Goal: Information Seeking & Learning: Learn about a topic

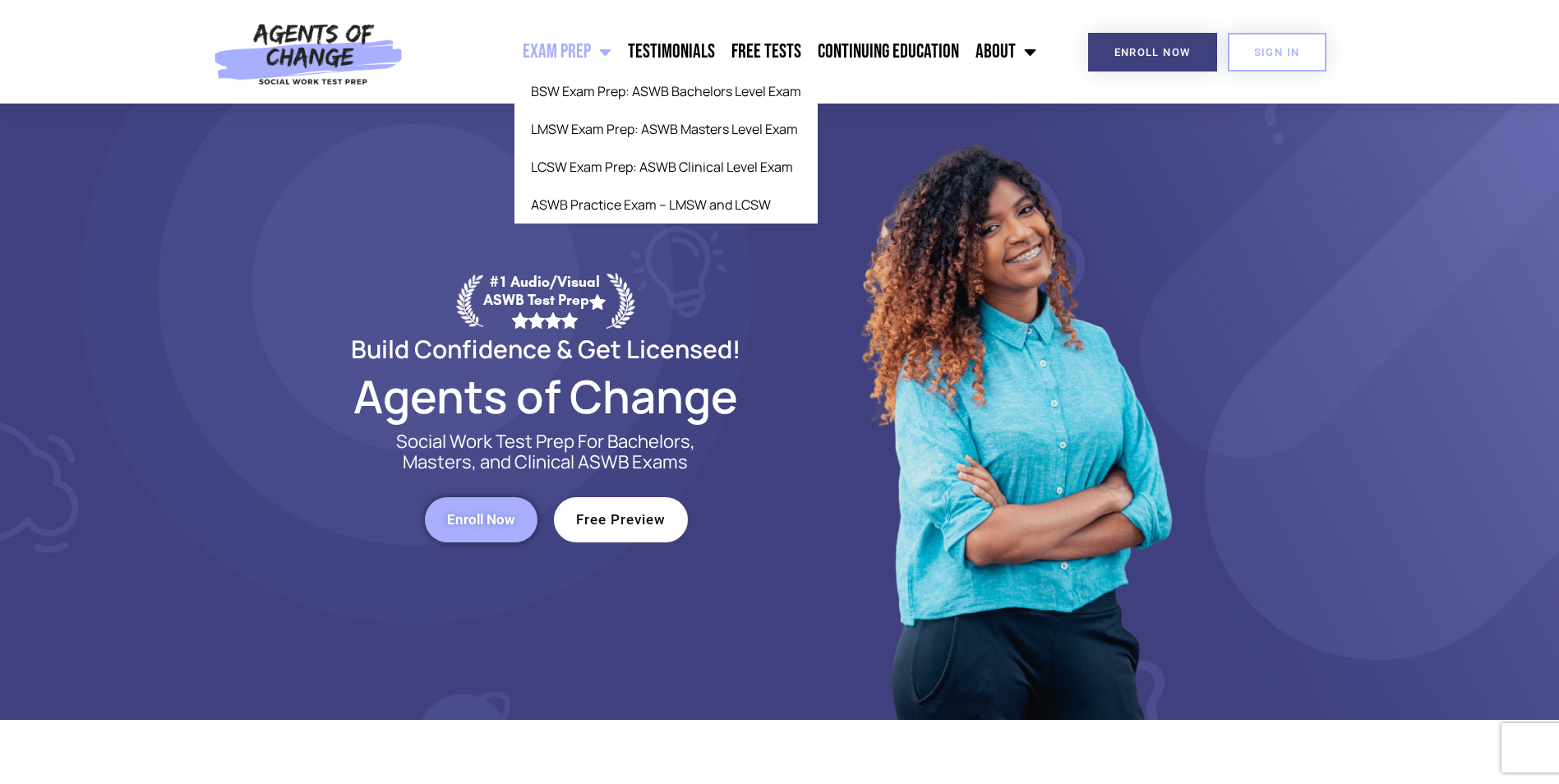
click at [612, 54] on span "Menu" at bounding box center [601, 52] width 21 height 36
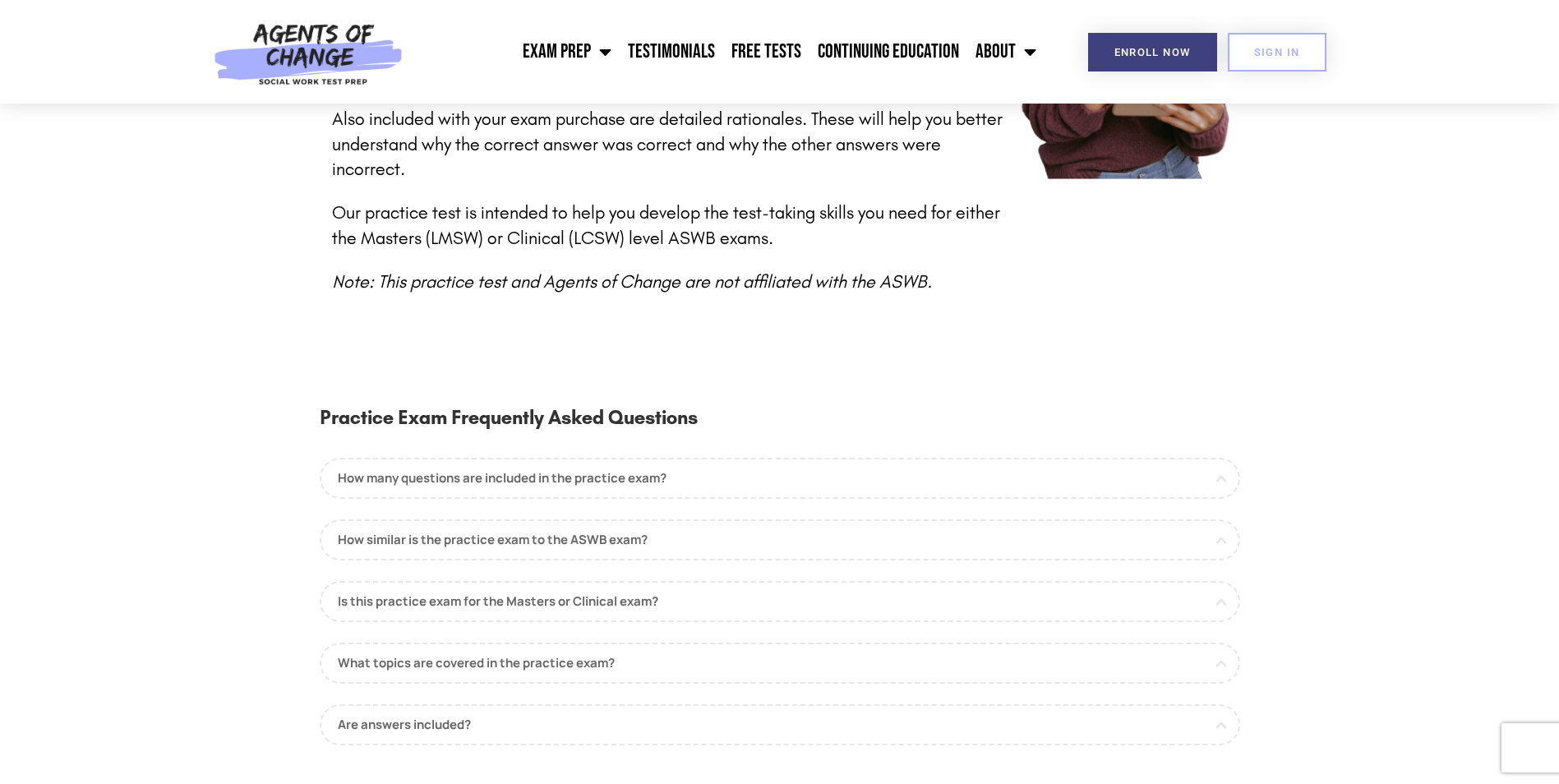
scroll to position [790, 0]
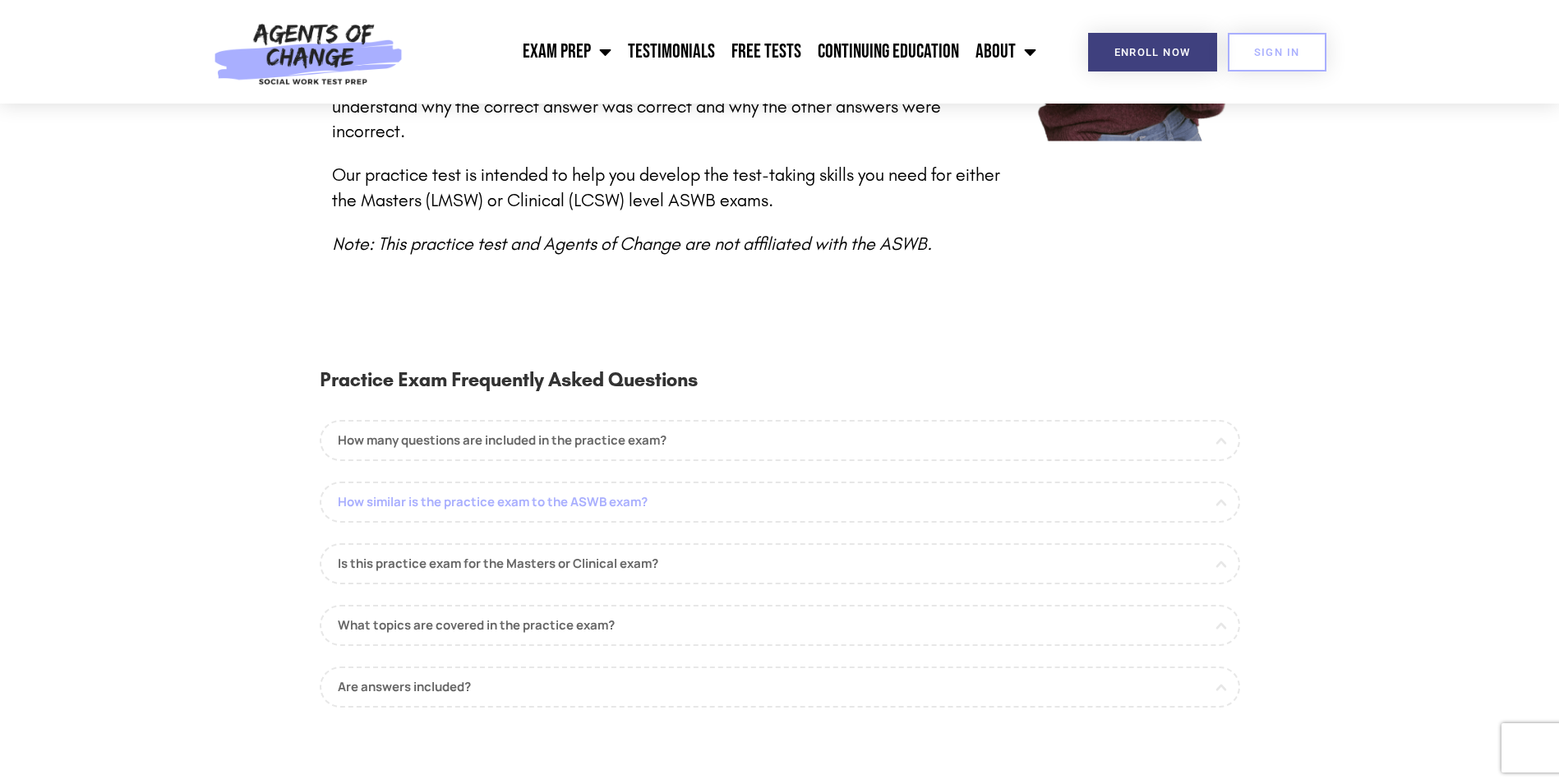
click at [1219, 485] on link "How similar is the practice exam to the ASWB exam?" at bounding box center [780, 502] width 920 height 41
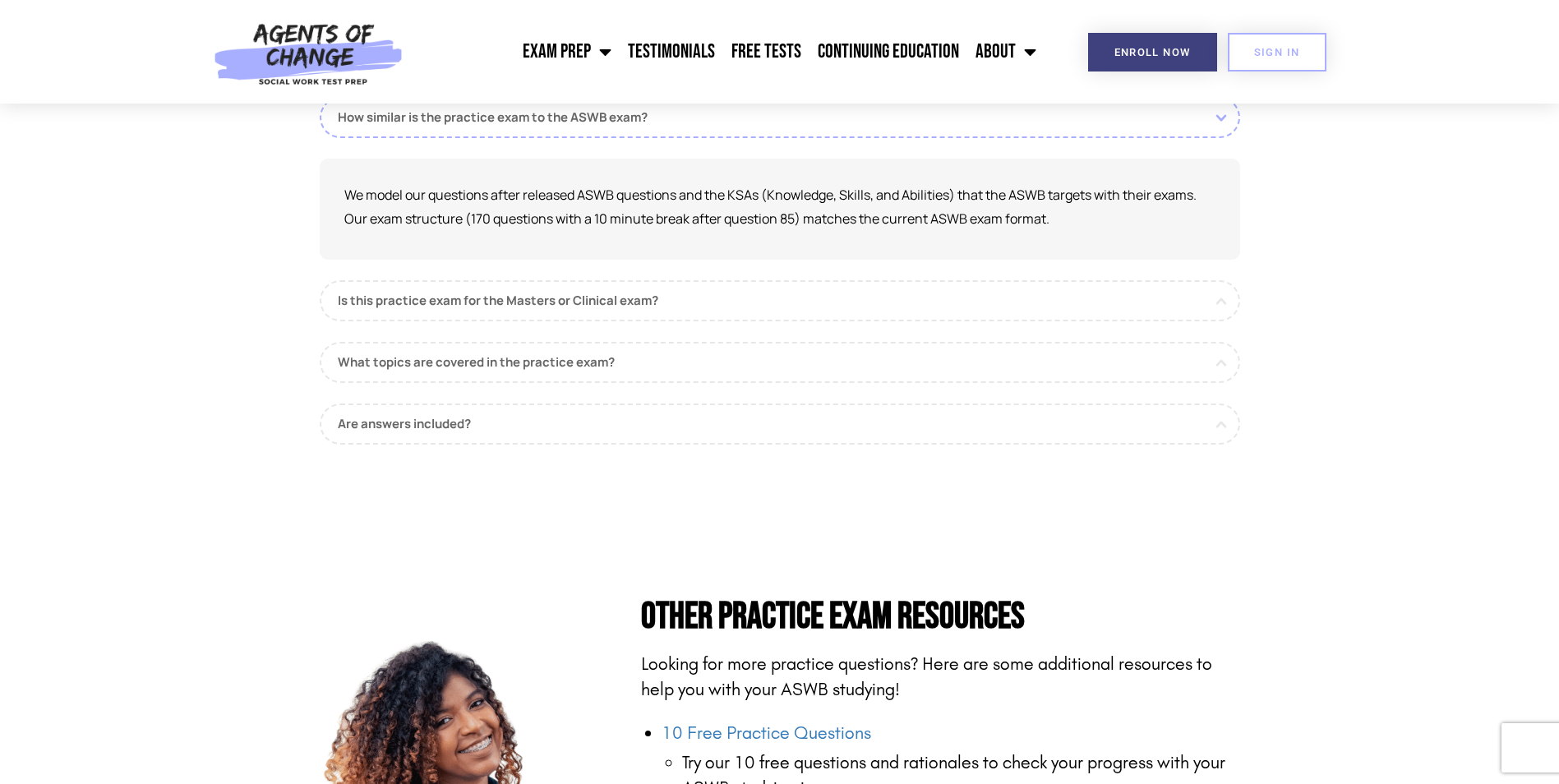
scroll to position [1232, 0]
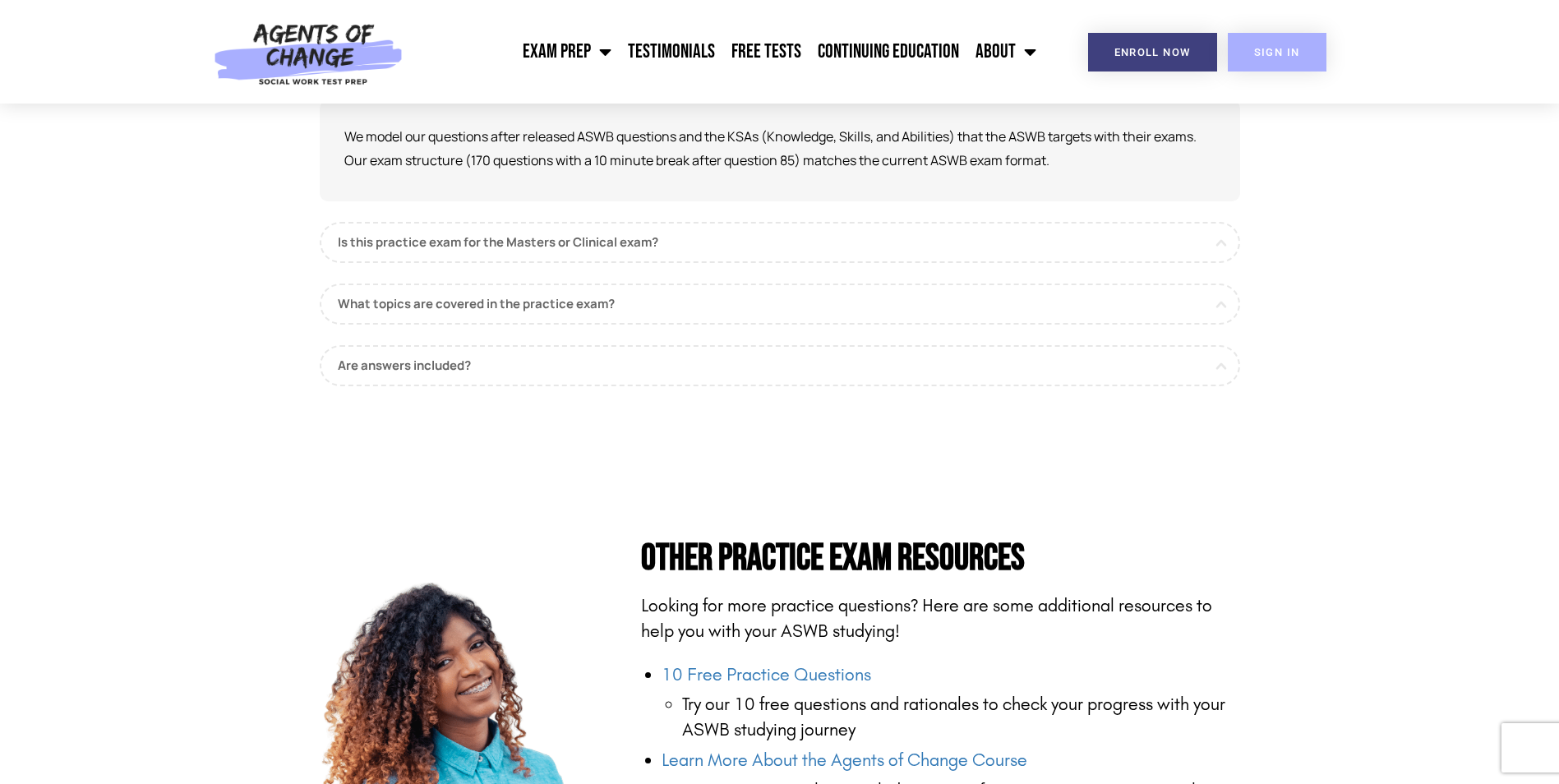
click at [1257, 64] on link "SIGN IN" at bounding box center [1278, 52] width 99 height 39
